Goal: Check status: Check status

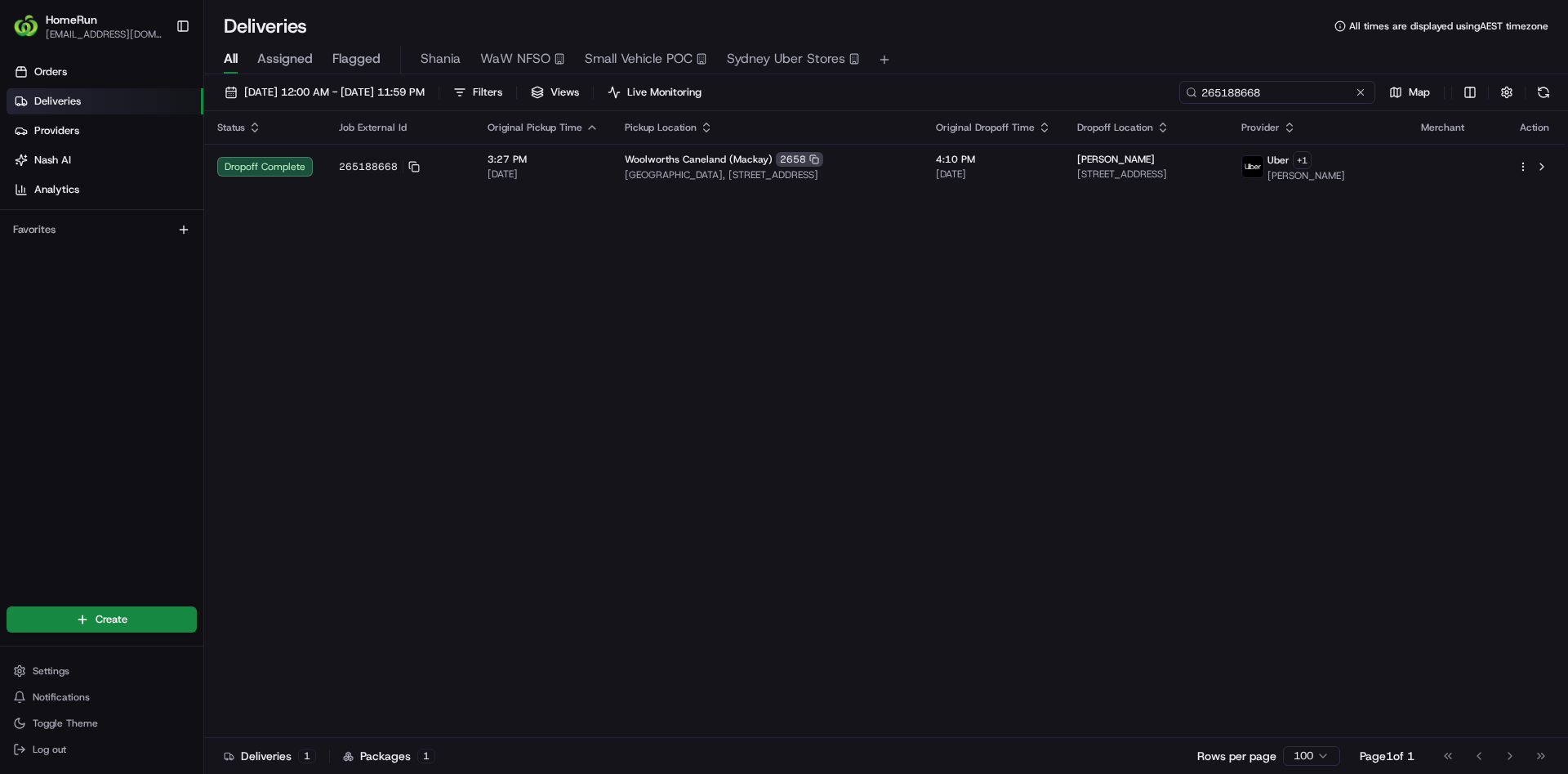
click at [1258, 88] on input "265188668" at bounding box center [1278, 92] width 196 height 23
paste input "47771"
type input "264777168"
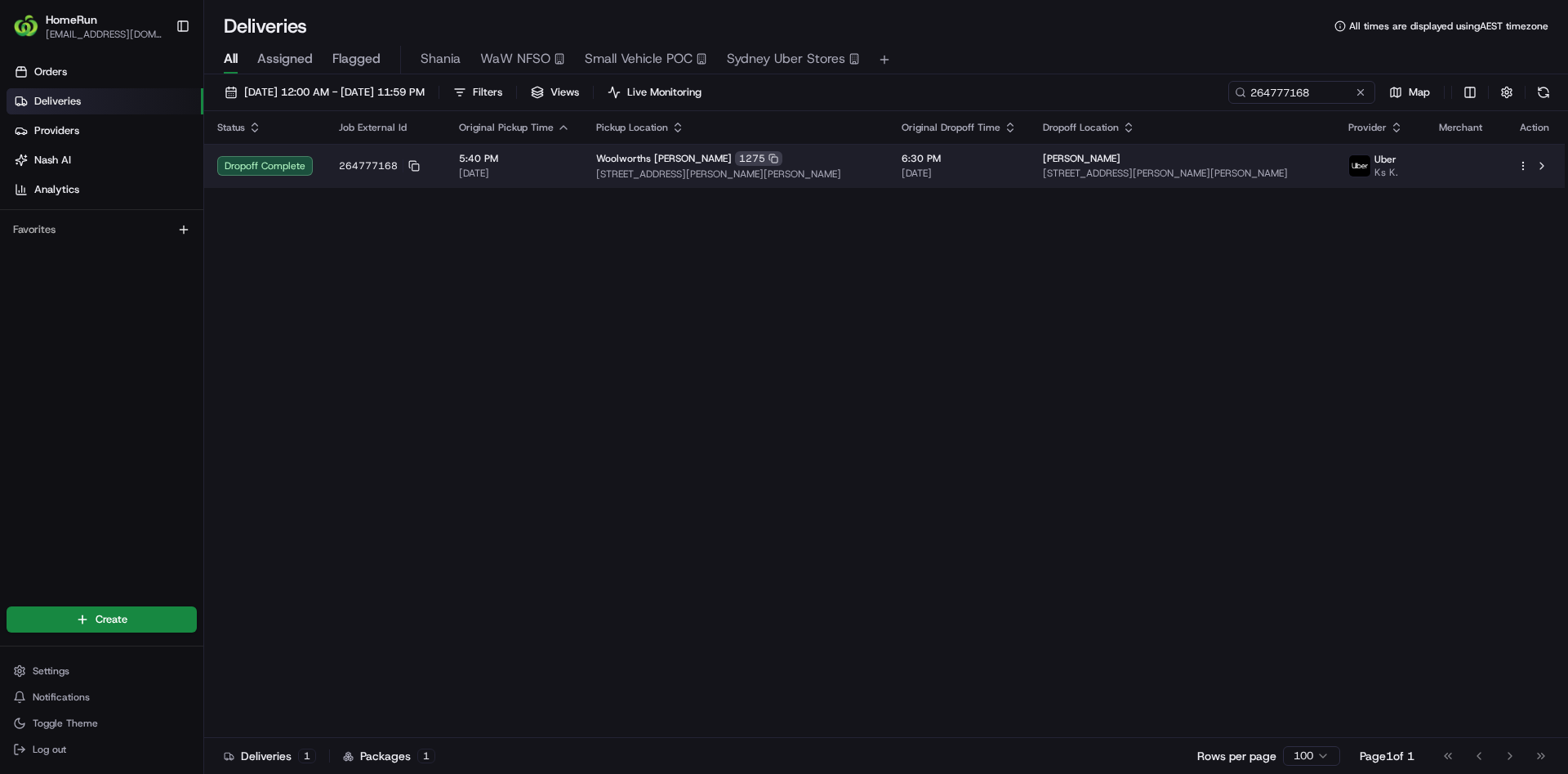
click at [992, 170] on span "[DATE]" at bounding box center [959, 173] width 115 height 13
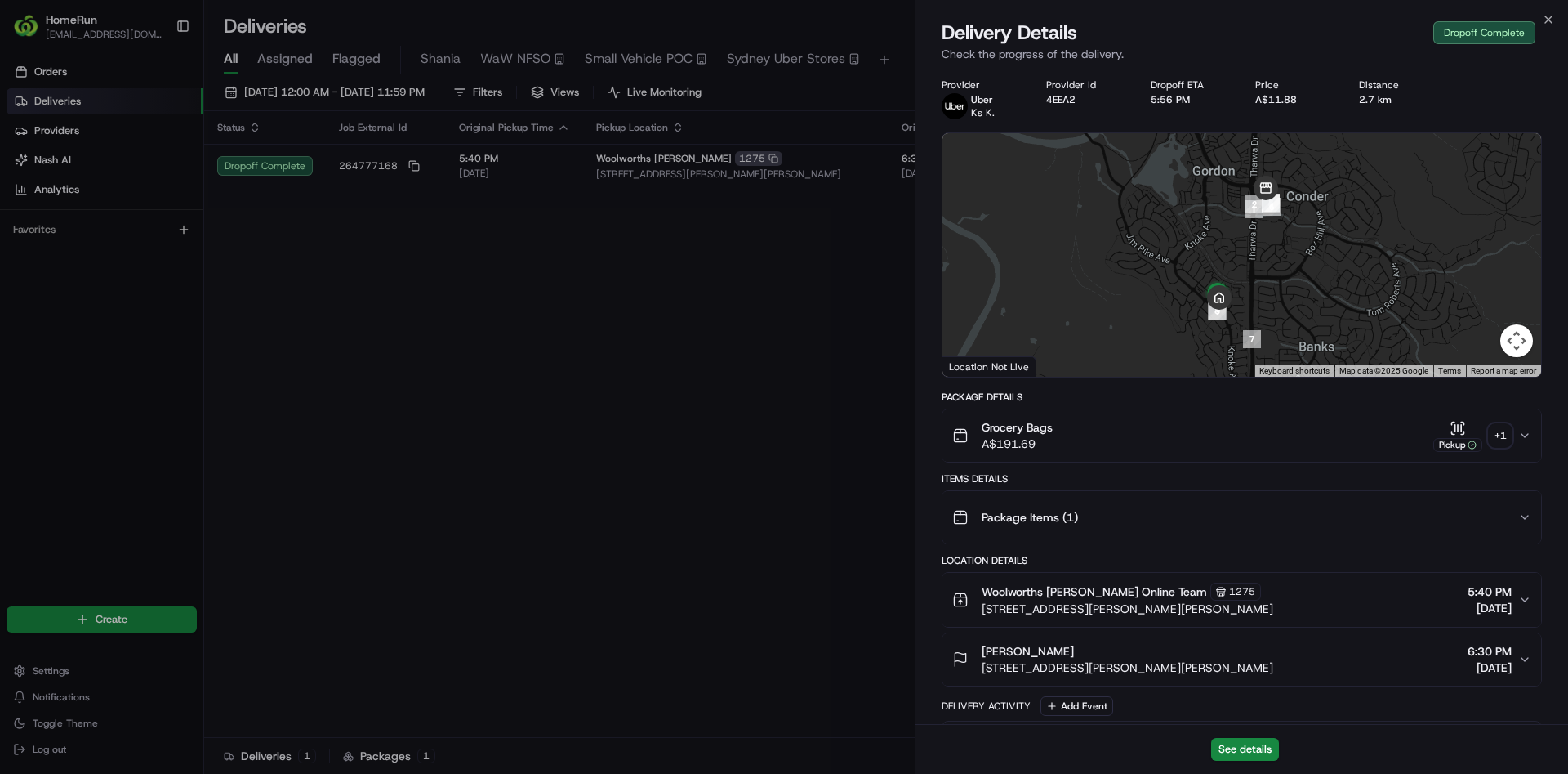
click at [1508, 432] on div "+ 1" at bounding box center [1500, 436] width 23 height 23
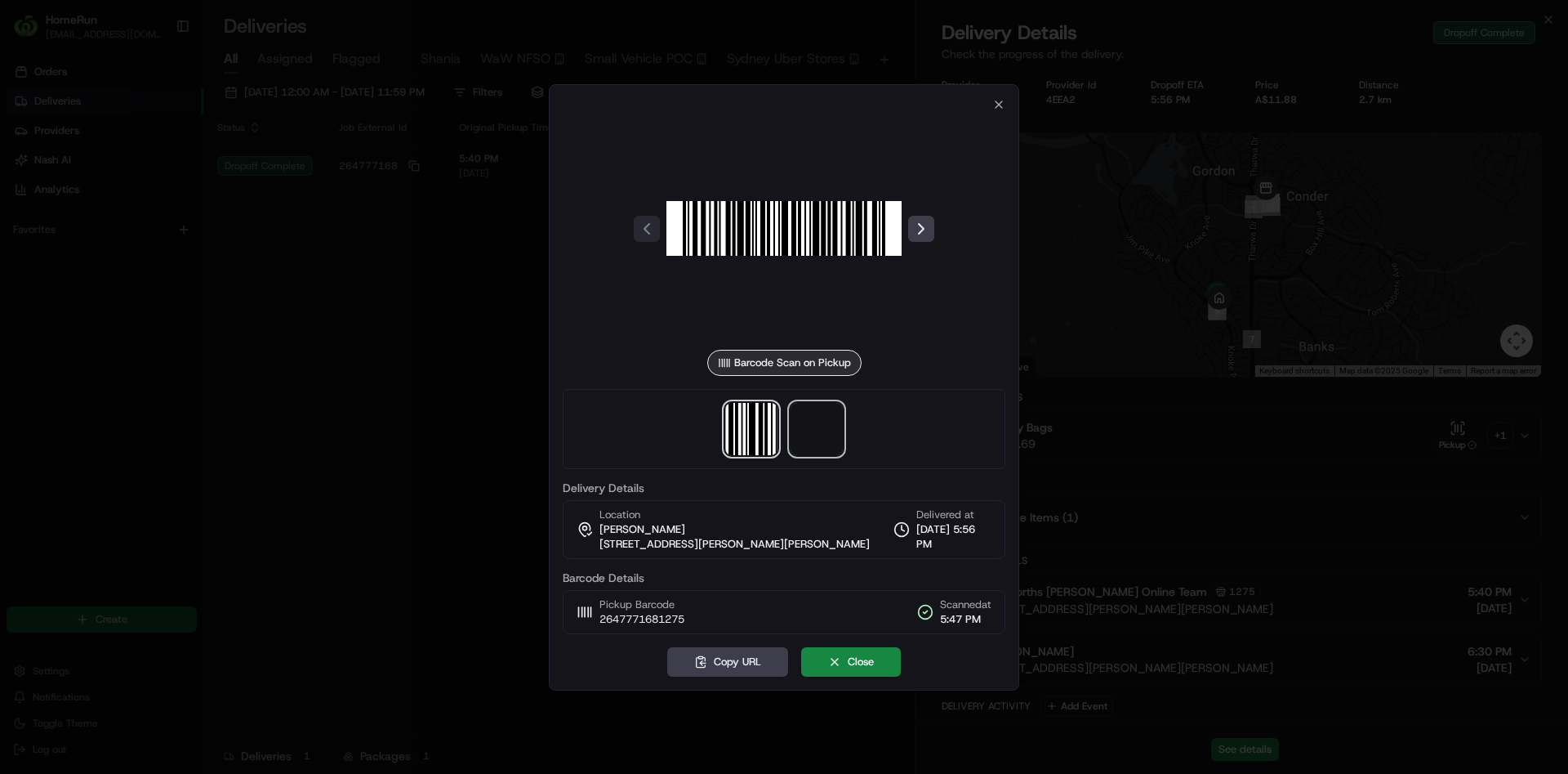
click at [811, 427] on span at bounding box center [817, 429] width 52 height 52
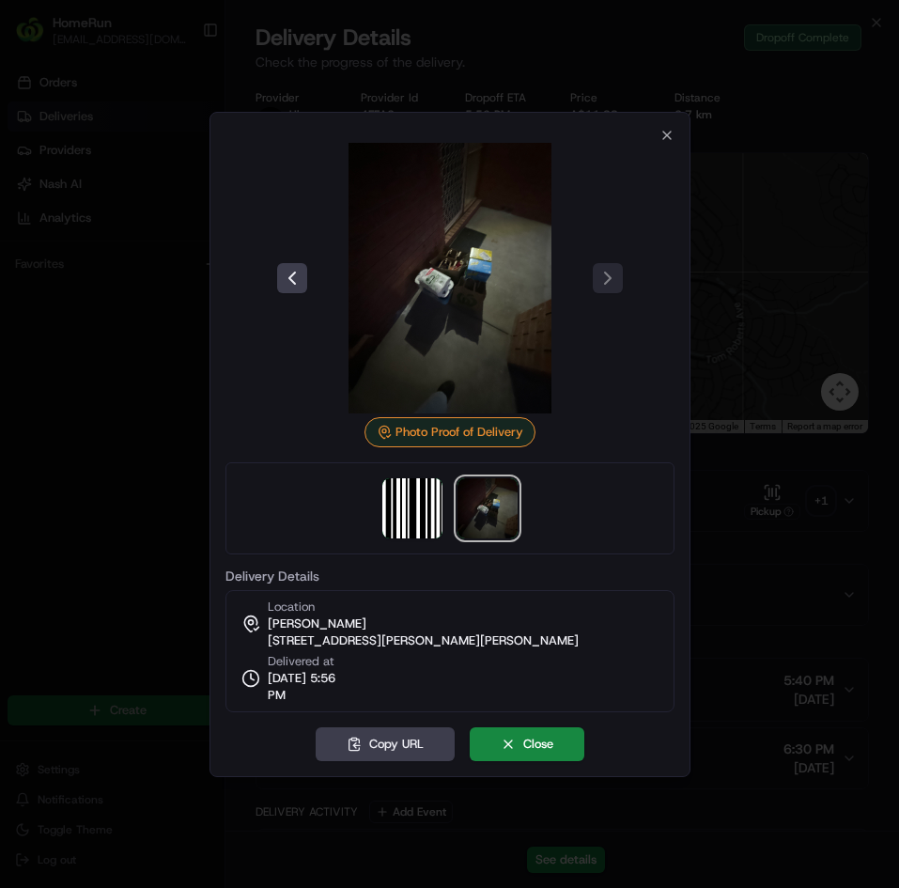
click at [740, 233] on div at bounding box center [449, 444] width 899 height 888
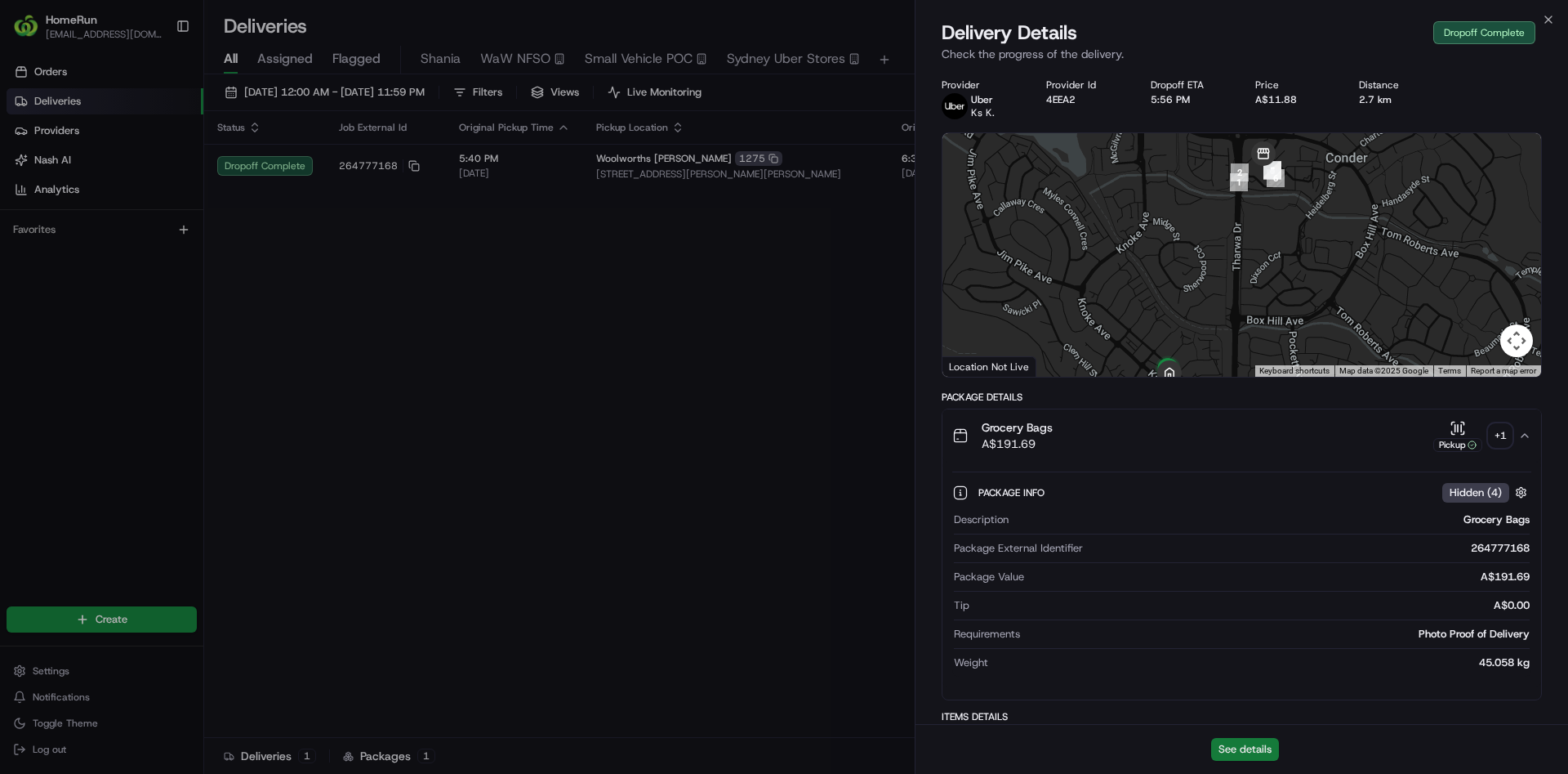
click at [1235, 756] on button "See details" at bounding box center [1246, 750] width 68 height 23
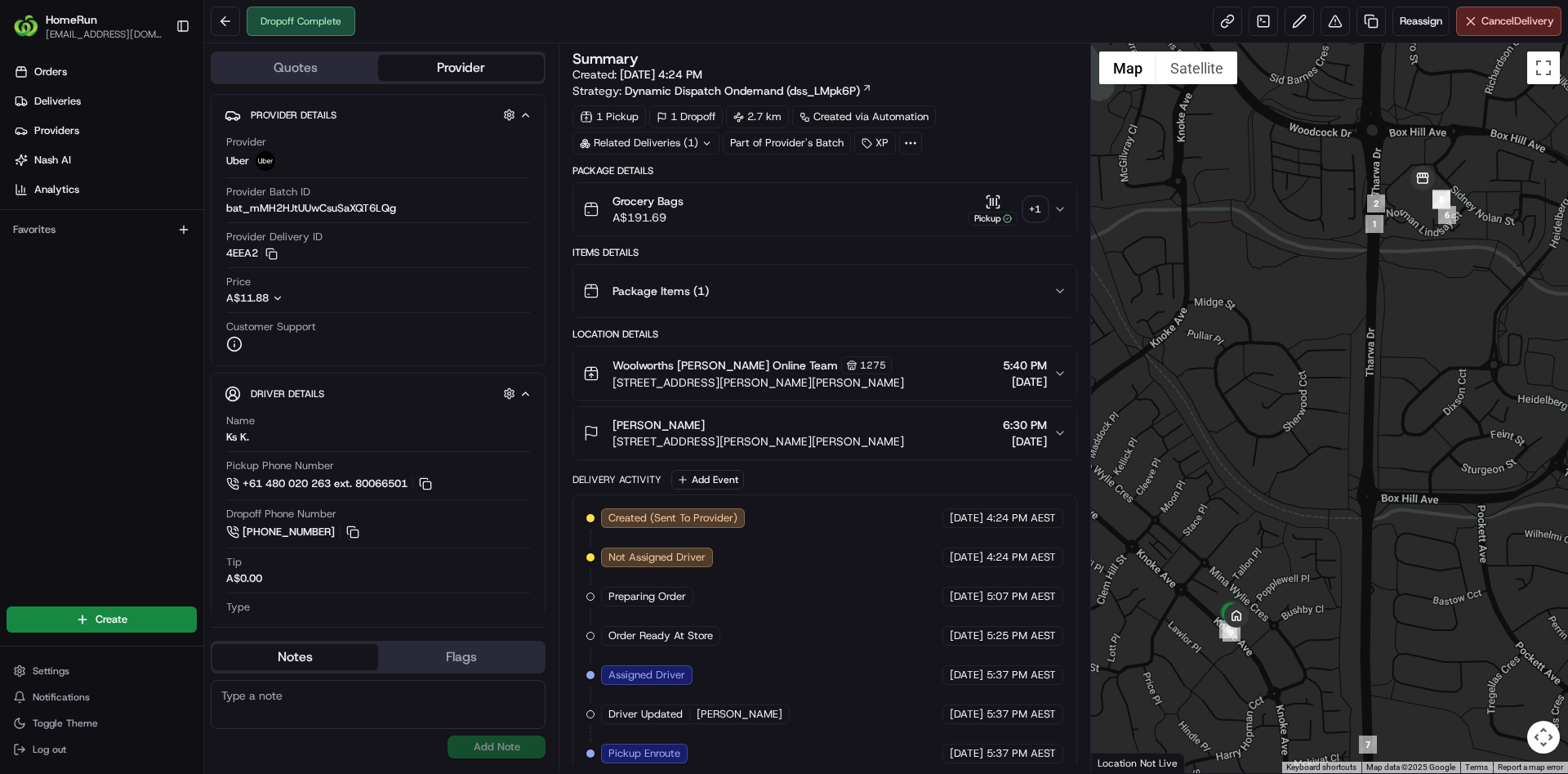
click at [702, 138] on icon at bounding box center [707, 143] width 10 height 10
